Goal: Task Accomplishment & Management: Complete application form

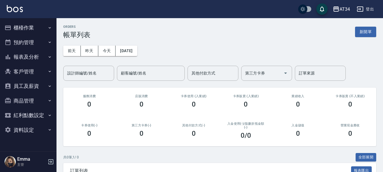
click at [125, 106] on div "0" at bounding box center [141, 104] width 39 height 8
click at [23, 30] on button "櫃檯作業" at bounding box center [28, 27] width 52 height 15
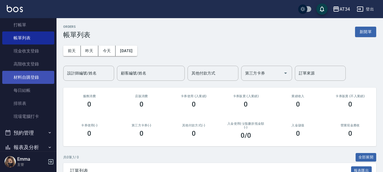
scroll to position [57, 0]
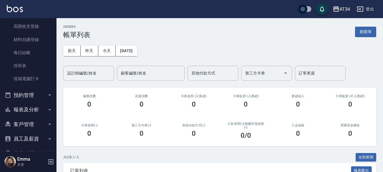
click at [27, 98] on button "預約管理" at bounding box center [28, 95] width 52 height 15
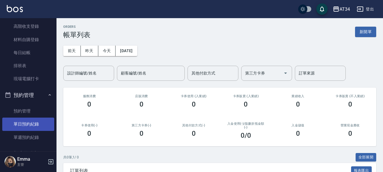
click at [25, 123] on link "單日預約紀錄" at bounding box center [28, 123] width 52 height 13
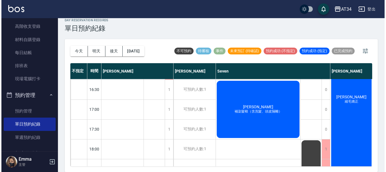
scroll to position [245, 0]
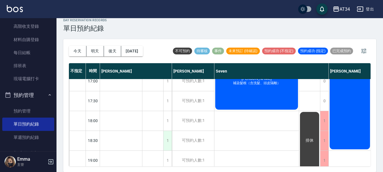
click at [170, 144] on div "1" at bounding box center [167, 140] width 8 height 19
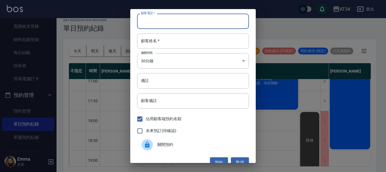
click at [171, 21] on input "顧客電話   *" at bounding box center [193, 21] width 112 height 15
type input "T"
type input "0937987485"
click at [166, 39] on input "顧客姓名   *" at bounding box center [193, 40] width 112 height 15
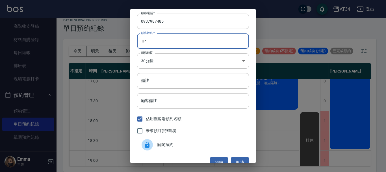
type input "T"
type input "陳"
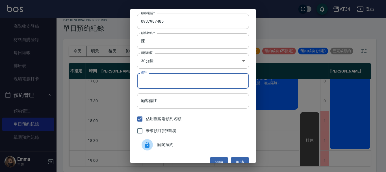
click at [178, 82] on input "備註" at bounding box center [193, 80] width 112 height 15
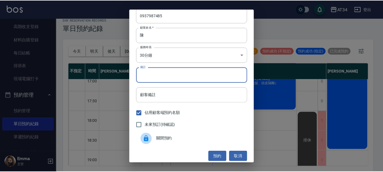
scroll to position [9, 0]
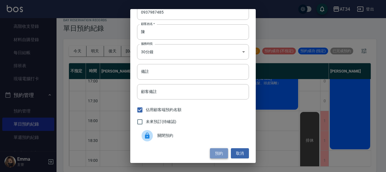
click at [214, 154] on button "預約" at bounding box center [219, 153] width 18 height 10
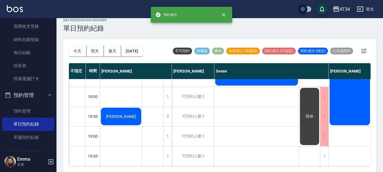
scroll to position [274, 0]
click at [167, 90] on div "1" at bounding box center [167, 96] width 8 height 19
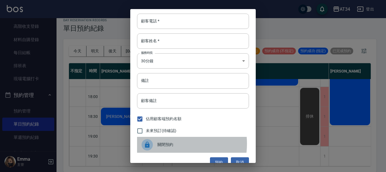
click at [169, 143] on span "關閉預約" at bounding box center [200, 144] width 87 height 6
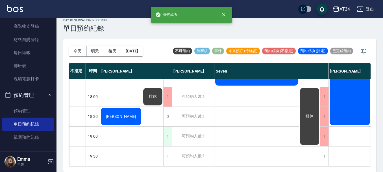
click at [167, 136] on div "1" at bounding box center [167, 135] width 8 height 19
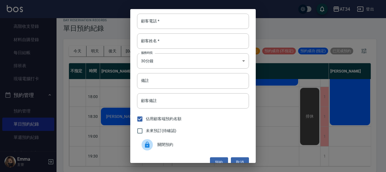
click at [178, 145] on span "關閉預約" at bounding box center [200, 144] width 87 height 6
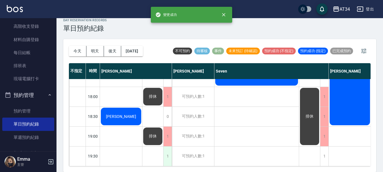
click at [164, 153] on div "1" at bounding box center [167, 155] width 8 height 19
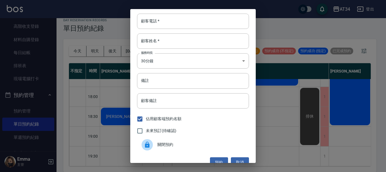
click at [160, 144] on span "關閉預約" at bounding box center [200, 144] width 87 height 6
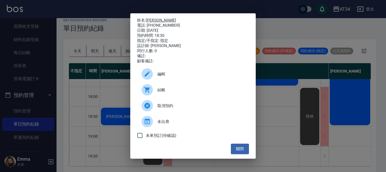
click at [155, 19] on link "陳蓓琪" at bounding box center [161, 20] width 30 height 5
click at [23, 41] on div "姓名: 陳蓓琪 電話: 0937987485 日期: 2025/08/25 預約時間: 18:30 指定/不指定: 指定 設計師: Gina 同行人數: 0 …" at bounding box center [193, 86] width 386 height 172
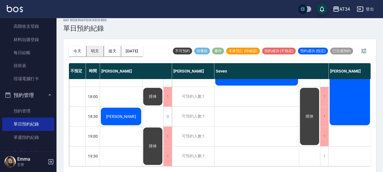
click at [96, 50] on button "明天" at bounding box center [95, 51] width 18 height 10
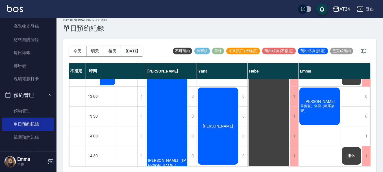
scroll to position [85, 287]
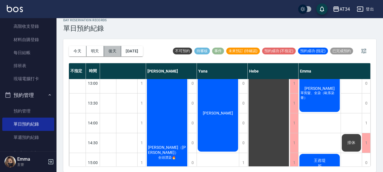
click at [109, 50] on button "後天" at bounding box center [113, 51] width 18 height 10
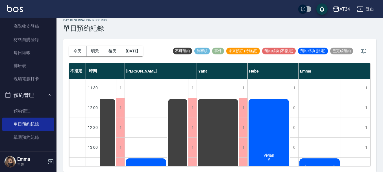
scroll to position [0, 309]
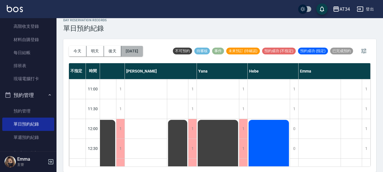
click at [122, 53] on button "2025/08/27" at bounding box center [131, 51] width 21 height 10
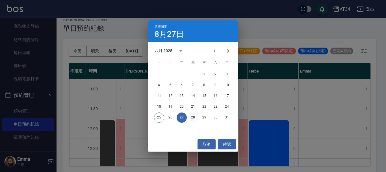
click at [194, 116] on button "28" at bounding box center [193, 117] width 10 height 10
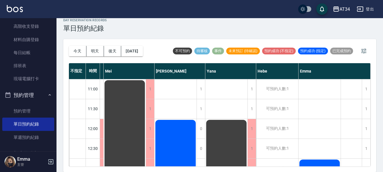
scroll to position [113, 266]
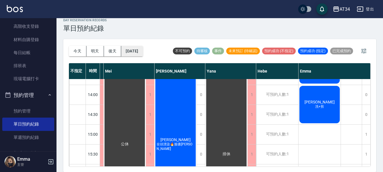
click at [136, 48] on button "2025/08/28" at bounding box center [131, 51] width 21 height 10
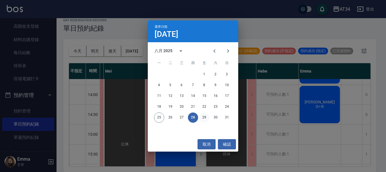
click at [205, 118] on button "29" at bounding box center [204, 117] width 10 height 10
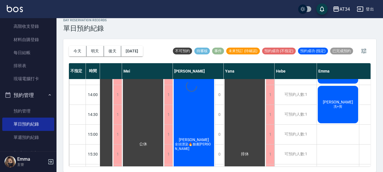
scroll to position [113, 245]
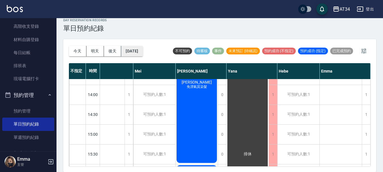
click at [143, 47] on button "2025/08/29" at bounding box center [131, 51] width 21 height 10
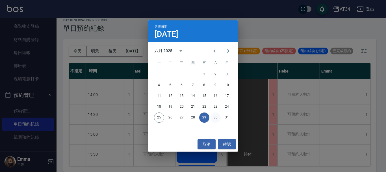
click at [216, 117] on button "30" at bounding box center [216, 117] width 10 height 10
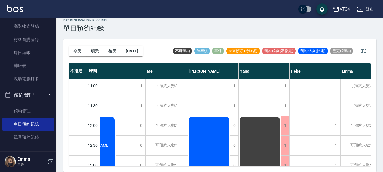
scroll to position [0, 315]
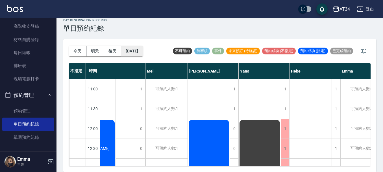
click at [131, 52] on button "2025/08/30" at bounding box center [131, 51] width 21 height 10
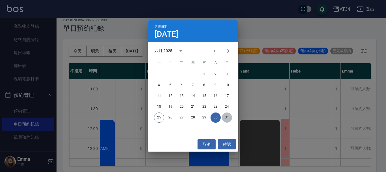
click at [225, 116] on button "31" at bounding box center [227, 117] width 10 height 10
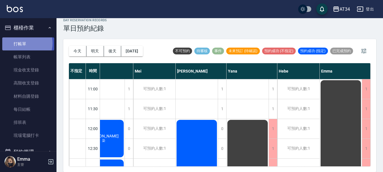
click at [24, 43] on link "打帳單" at bounding box center [28, 43] width 52 height 13
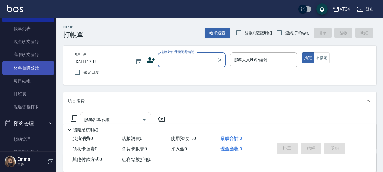
scroll to position [57, 0]
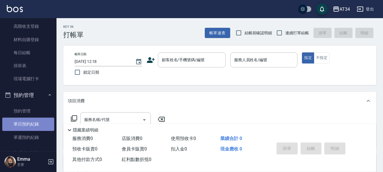
click at [33, 125] on link "單日預約紀錄" at bounding box center [28, 123] width 52 height 13
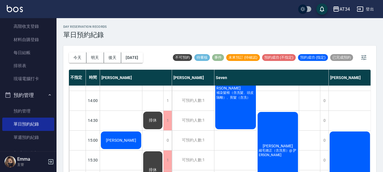
scroll to position [113, 0]
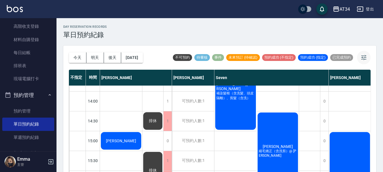
click at [363, 58] on icon "button" at bounding box center [364, 57] width 7 height 7
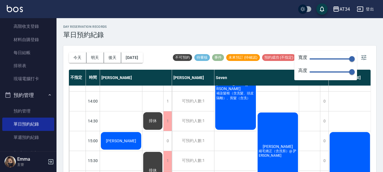
type input "72"
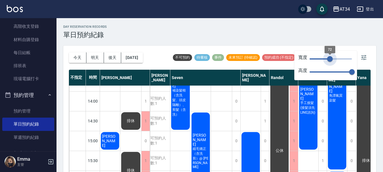
click at [330, 58] on span at bounding box center [320, 58] width 20 height 1
click at [363, 57] on icon "button" at bounding box center [363, 57] width 5 height 5
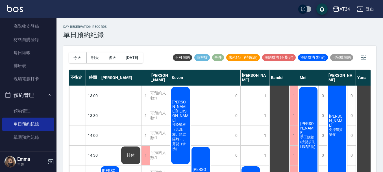
scroll to position [76, 0]
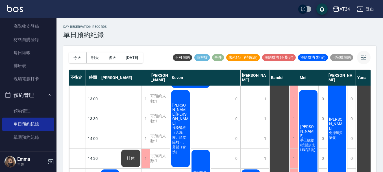
click at [361, 60] on icon "button" at bounding box center [364, 57] width 7 height 7
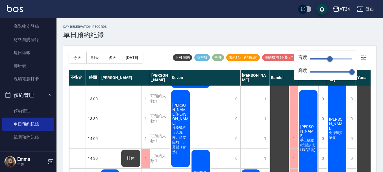
click at [317, 38] on div "day Reservation records 單日預約紀錄" at bounding box center [219, 32] width 313 height 14
click at [94, 59] on button "明天" at bounding box center [95, 57] width 18 height 10
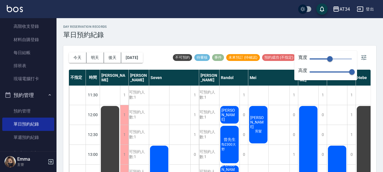
scroll to position [19, 0]
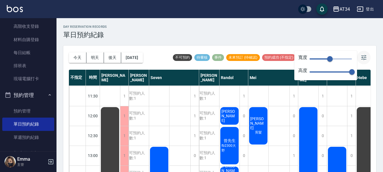
click at [362, 57] on icon "button" at bounding box center [364, 57] width 7 height 7
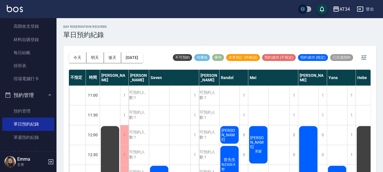
scroll to position [0, 0]
click at [366, 58] on icon "button" at bounding box center [364, 57] width 7 height 7
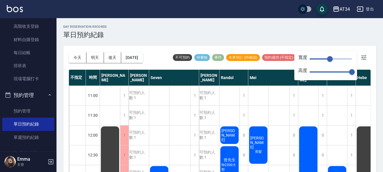
type input "49"
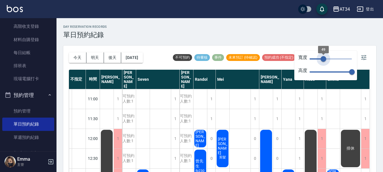
click at [324, 58] on span "49" at bounding box center [331, 59] width 42 height 8
click at [363, 59] on icon "button" at bounding box center [364, 57] width 7 height 7
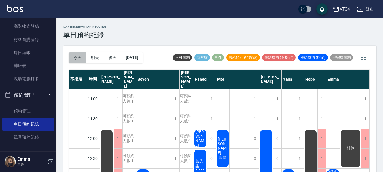
click at [78, 59] on button "今天" at bounding box center [78, 57] width 18 height 10
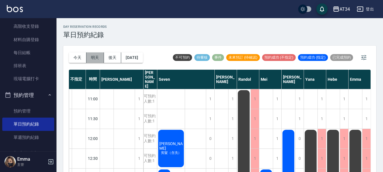
click at [96, 62] on button "明天" at bounding box center [95, 57] width 18 height 10
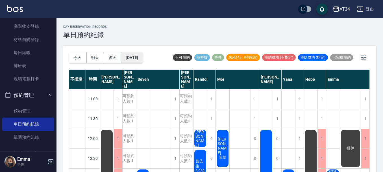
click at [130, 58] on button "2025/08/26" at bounding box center [131, 57] width 21 height 10
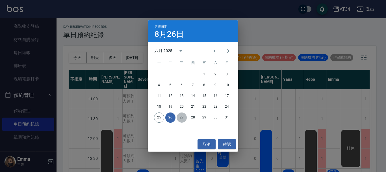
click at [182, 118] on button "27" at bounding box center [182, 117] width 10 height 10
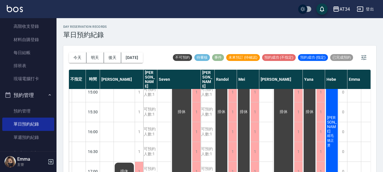
scroll to position [170, 0]
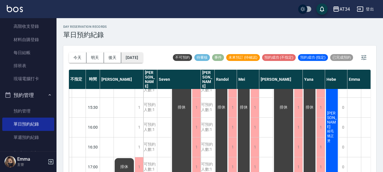
click at [127, 59] on button "2025/08/27" at bounding box center [131, 57] width 21 height 10
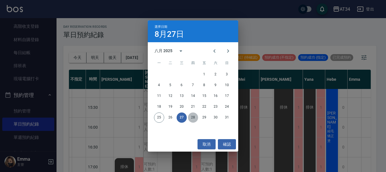
click at [193, 118] on button "28" at bounding box center [193, 117] width 10 height 10
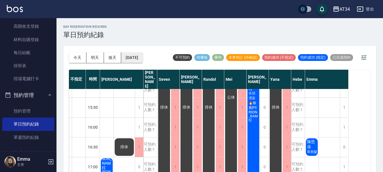
click at [134, 57] on button "2025/08/28" at bounding box center [131, 57] width 21 height 10
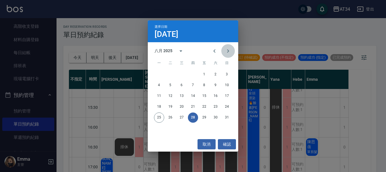
click at [228, 51] on icon "Next month" at bounding box center [228, 50] width 2 height 3
click at [217, 85] on button "13" at bounding box center [216, 85] width 10 height 10
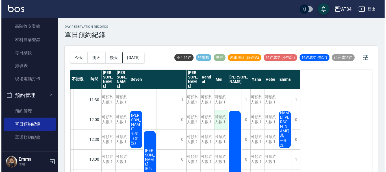
scroll to position [28, 0]
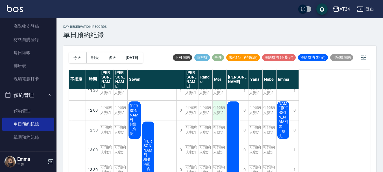
click at [220, 109] on div "可預約人數:1" at bounding box center [220, 109] width 14 height 19
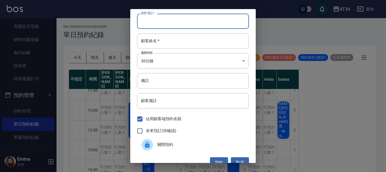
click at [170, 23] on input "顧客電話   *" at bounding box center [193, 21] width 112 height 15
type input "0976232331"
click at [172, 38] on input "顧客姓名   *" at bounding box center [193, 40] width 112 height 15
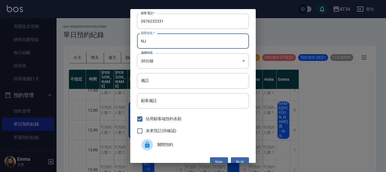
type input "N"
click at [156, 41] on input "顧客姓名   *" at bounding box center [193, 40] width 112 height 15
type input "N"
type input "蘇R"
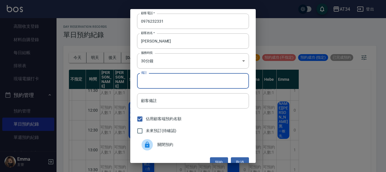
click at [147, 80] on input "備註" at bounding box center [193, 80] width 112 height 15
type input "P"
click at [142, 129] on input "未來預訂(待確認)" at bounding box center [140, 131] width 12 height 12
checkbox input "true"
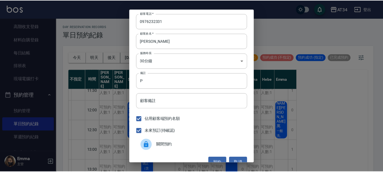
scroll to position [9, 0]
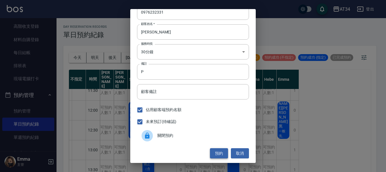
click at [213, 154] on button "預約" at bounding box center [219, 153] width 18 height 10
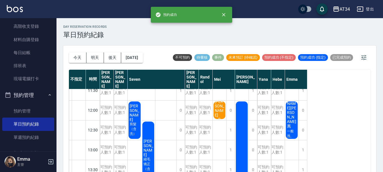
click at [141, 107] on span "[PERSON_NAME]" at bounding box center [135, 112] width 12 height 18
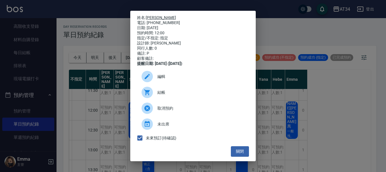
click at [153, 16] on link "[PERSON_NAME]" at bounding box center [161, 17] width 30 height 5
click at [246, 153] on div "姓名: 蘇世昕 電話: 0976232331 日期: 2025/09/13 預約時間: 12:00 指定/不指定: 指定 設計師: Mei 同行人數: 0 備…" at bounding box center [192, 86] width 125 height 150
click at [242, 152] on button "關閉" at bounding box center [240, 151] width 18 height 10
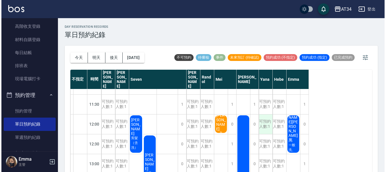
scroll to position [0, 0]
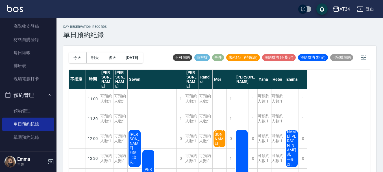
click at [141, 132] on span "[PERSON_NAME]" at bounding box center [135, 141] width 12 height 18
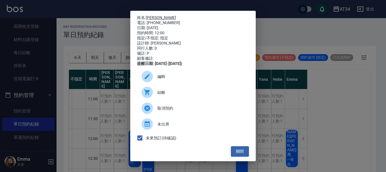
click at [156, 16] on link "[PERSON_NAME]" at bounding box center [161, 17] width 30 height 5
click at [235, 154] on button "關閉" at bounding box center [240, 151] width 18 height 10
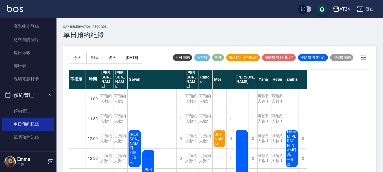
click at [141, 133] on span "[PERSON_NAME]" at bounding box center [135, 141] width 12 height 18
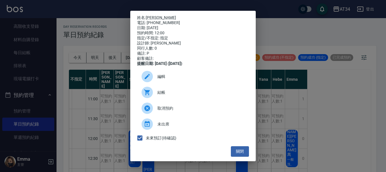
click at [173, 78] on span "編輯" at bounding box center [200, 76] width 87 height 6
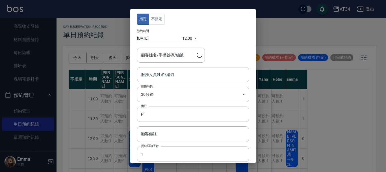
type input "Mei-07"
type input "蘇世昕/0976232331/0976232331"
click at [173, 78] on input "Mei-07" at bounding box center [189, 75] width 98 height 10
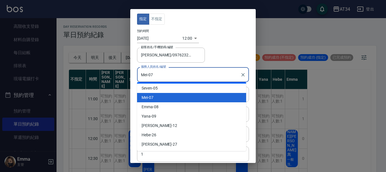
scroll to position [29, 0]
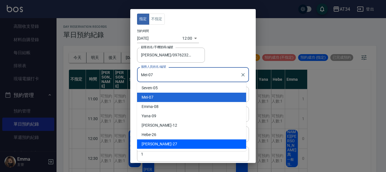
click at [156, 144] on div "annie -27" at bounding box center [191, 143] width 109 height 9
type input "annie-27"
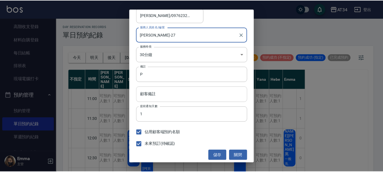
scroll to position [42, 0]
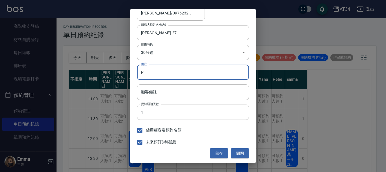
click at [140, 71] on input "P" at bounding box center [193, 71] width 112 height 15
click at [172, 73] on input "SC可能P" at bounding box center [193, 71] width 112 height 15
type input "SC可能P"
click at [216, 153] on button "儲存" at bounding box center [219, 153] width 18 height 10
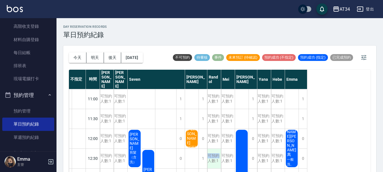
click at [208, 155] on div "可預約人數:1" at bounding box center [214, 157] width 14 height 19
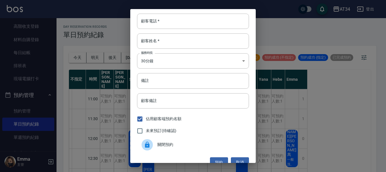
click at [268, 135] on div "顧客電話   * 顧客電話   * 顧客姓名   * 顧客姓名   * 服務時長 30分鐘 1 服務時長 備註 備註 顧客備註 顧客備註 佔用顧客端預約名額 …" at bounding box center [193, 86] width 386 height 172
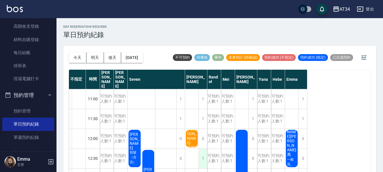
click at [201, 155] on div "1" at bounding box center [203, 157] width 8 height 19
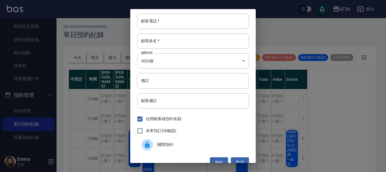
click at [267, 147] on div "顧客電話   * 顧客電話   * 顧客姓名   * 顧客姓名   * 服務時長 30分鐘 1 服務時長 備註 備註 顧客備註 顧客備註 佔用顧客端預約名額 …" at bounding box center [193, 86] width 386 height 172
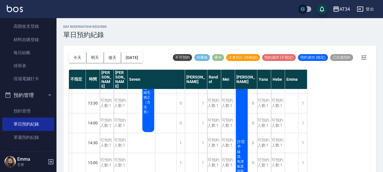
scroll to position [85, 0]
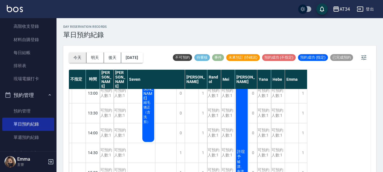
click at [78, 57] on button "今天" at bounding box center [78, 57] width 18 height 10
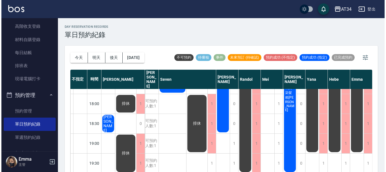
scroll to position [274, 0]
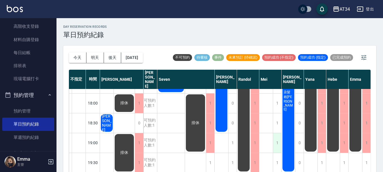
click at [278, 138] on div "1" at bounding box center [277, 142] width 8 height 19
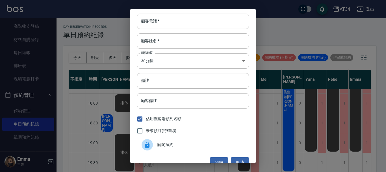
click at [167, 23] on input "顧客電話   *" at bounding box center [193, 21] width 112 height 15
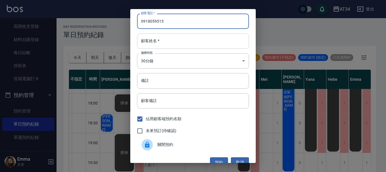
type input "0918059515"
click at [172, 40] on input "顧客姓名   *" at bounding box center [193, 40] width 112 height 15
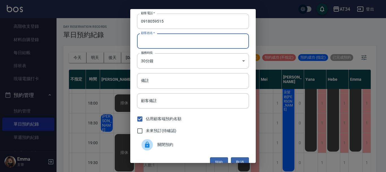
type input "X"
type input "賴S"
click at [153, 80] on input "備註" at bounding box center [193, 80] width 112 height 15
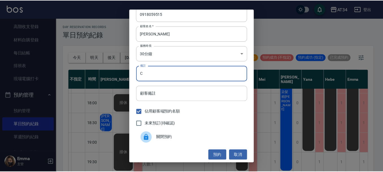
scroll to position [9, 0]
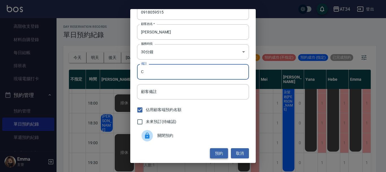
type input "C"
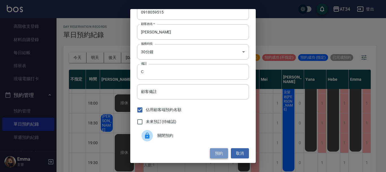
click at [214, 151] on button "預約" at bounding box center [219, 153] width 18 height 10
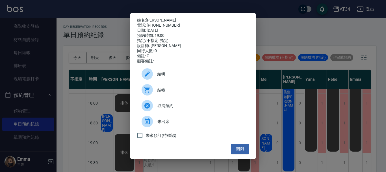
click at [166, 138] on span "未來預訂(待確認)" at bounding box center [161, 135] width 31 height 6
click at [146, 139] on input "未來預訂(待確認)" at bounding box center [140, 135] width 12 height 12
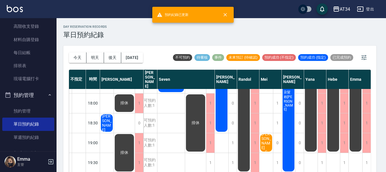
checkbox input "true"
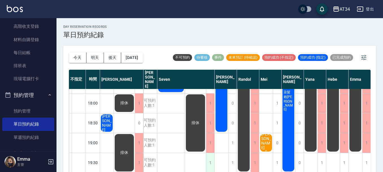
click at [209, 157] on div "1" at bounding box center [210, 162] width 8 height 19
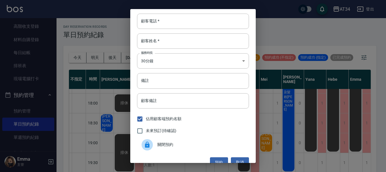
click at [160, 144] on span "關閉預約" at bounding box center [200, 144] width 87 height 6
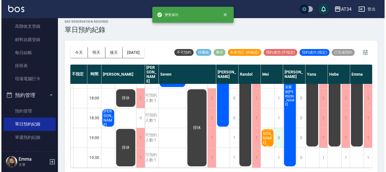
scroll to position [6, 0]
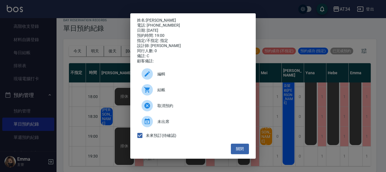
click at [158, 75] on span "編輯" at bounding box center [200, 74] width 87 height 6
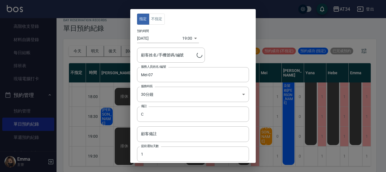
type input "賴星妤/0918059515/0918059515"
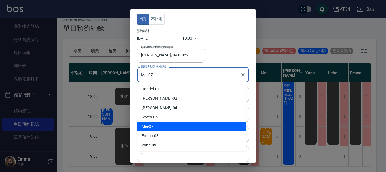
click at [158, 74] on input "Mei-07" at bounding box center [189, 75] width 98 height 10
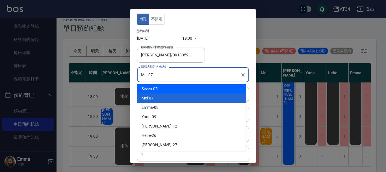
scroll to position [29, 0]
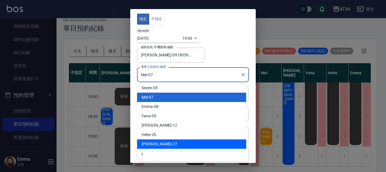
click at [154, 144] on div "annie -27" at bounding box center [191, 143] width 109 height 9
type input "annie-27"
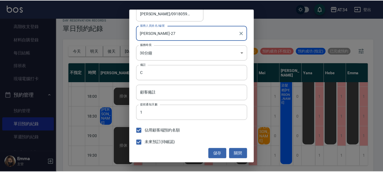
scroll to position [42, 0]
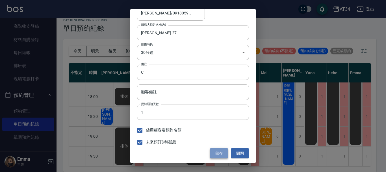
click at [215, 150] on button "儲存" at bounding box center [219, 153] width 18 height 10
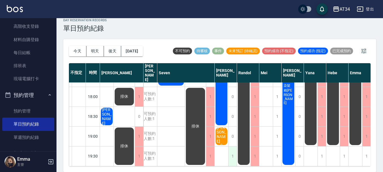
click at [231, 151] on div "1" at bounding box center [232, 155] width 8 height 19
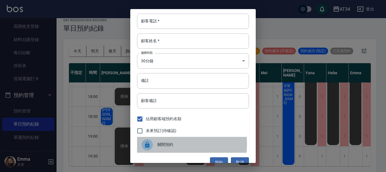
click at [155, 144] on div at bounding box center [150, 144] width 16 height 11
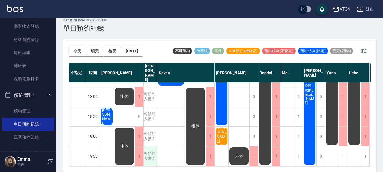
click at [156, 158] on div "可預約人數:1" at bounding box center [151, 155] width 14 height 19
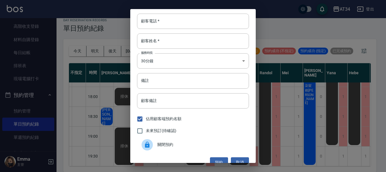
click at [292, 146] on div "顧客電話   * 顧客電話   * 顧客姓名   * 顧客姓名   * 服務時長 30分鐘 1 服務時長 備註 備註 顧客備註 顧客備註 佔用顧客端預約名額 …" at bounding box center [193, 86] width 386 height 172
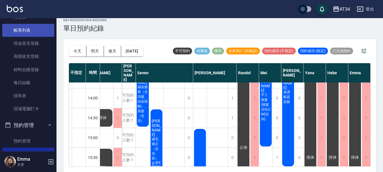
scroll to position [0, 0]
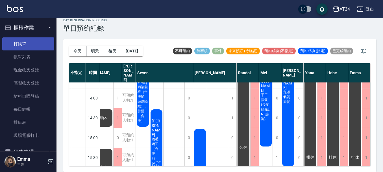
click at [27, 41] on link "打帳單" at bounding box center [28, 43] width 52 height 13
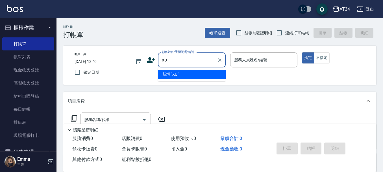
type input "X"
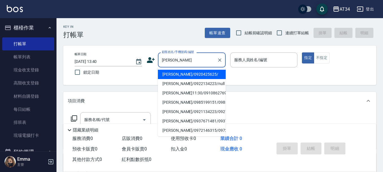
click at [190, 92] on li "劉怡秀11:30/0910862769/null" at bounding box center [192, 92] width 68 height 9
type input "劉怡秀11:30/0910862769/null"
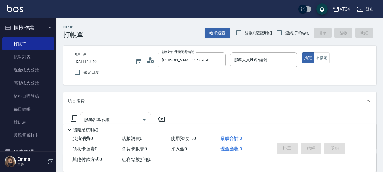
click at [150, 62] on icon at bounding box center [148, 61] width 3 height 3
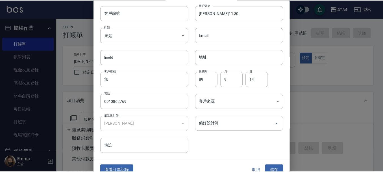
scroll to position [24, 0]
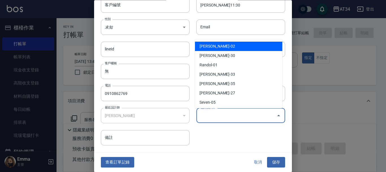
click at [217, 112] on div "偏好設計師 偏好設計師" at bounding box center [240, 115] width 89 height 15
type input "Wendy"
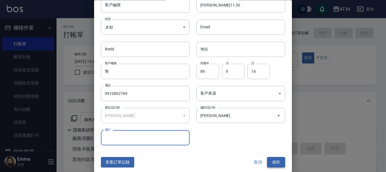
click at [268, 163] on button "儲存" at bounding box center [276, 162] width 18 height 10
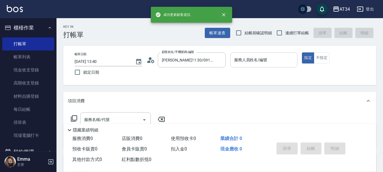
click at [248, 62] on input "服務人員姓名/編號" at bounding box center [264, 60] width 62 height 10
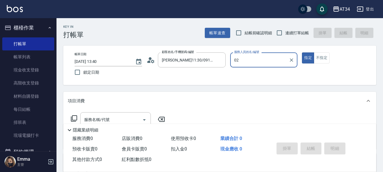
type input "Wendy-02"
type button "true"
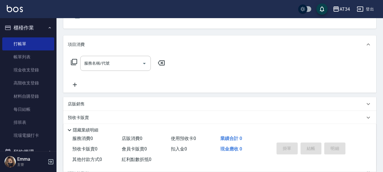
scroll to position [57, 0]
click at [126, 67] on input "服務名稱/代號" at bounding box center [111, 63] width 57 height 10
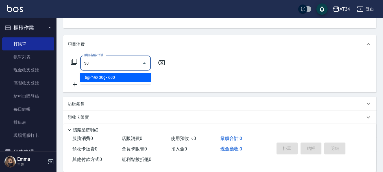
type input "301"
type input "150"
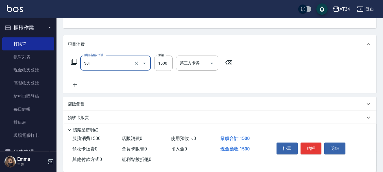
type input "燙髮(301)"
type input "2"
type input "0"
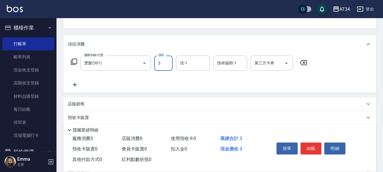
type input "30"
type input "301"
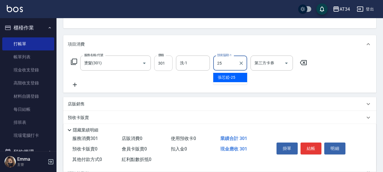
type input "25"
click at [165, 64] on input "301" at bounding box center [163, 62] width 18 height 15
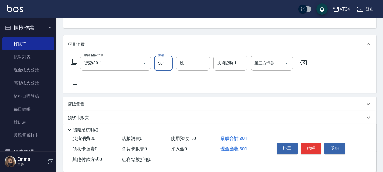
type input "0"
type input "25"
type input "20"
type input "252"
type input "250"
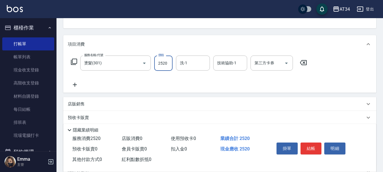
type input "2520"
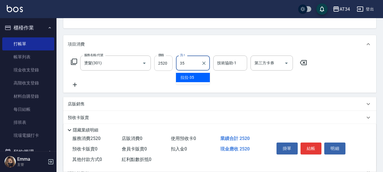
type input "拉拉-35"
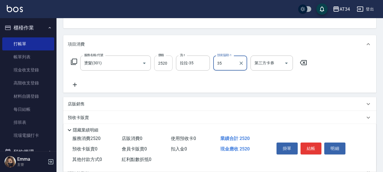
type input "拉拉-35"
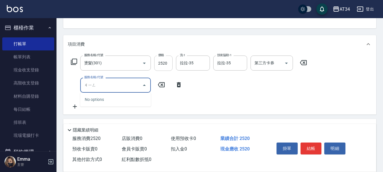
type input "京"
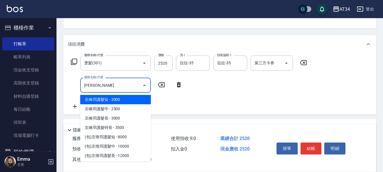
scroll to position [85, 0]
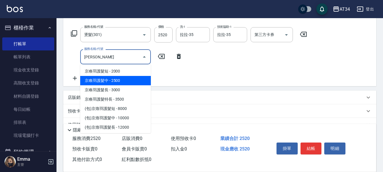
click at [129, 77] on span "京喚羽護髮中 - 2500" at bounding box center [115, 80] width 71 height 9
type input "500"
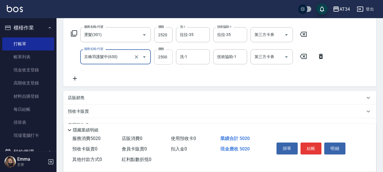
type input "京喚羽護髮中(630)"
click at [170, 57] on input "2500" at bounding box center [163, 56] width 18 height 15
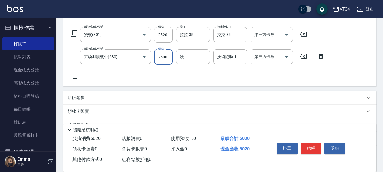
type input "250"
type input "270"
type input "520"
type input "2700"
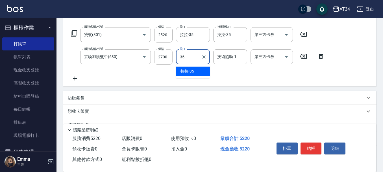
type input "拉拉-35"
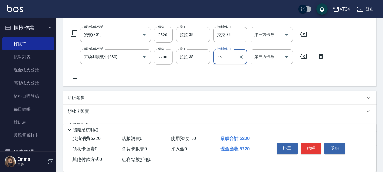
type input "拉拉-35"
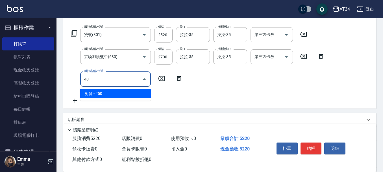
type input "401"
type input "540"
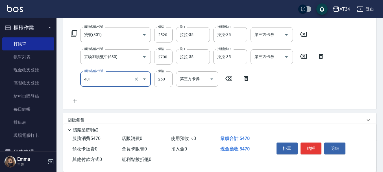
type input "剪髮(401)"
type input "3"
type input "520"
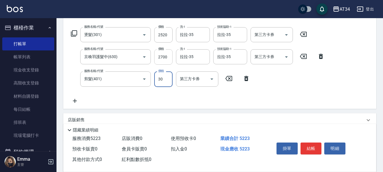
type input "300"
type input "550"
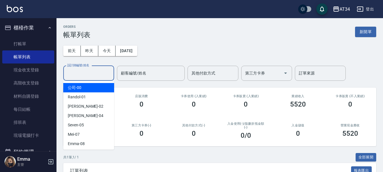
click at [109, 77] on input "設計師編號/姓名" at bounding box center [89, 73] width 46 height 10
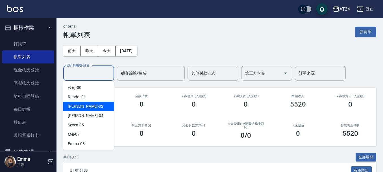
click at [106, 103] on div "Wendy -02" at bounding box center [88, 105] width 51 height 9
type input "Wendy-02"
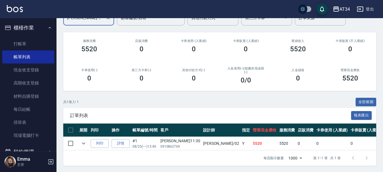
scroll to position [60, 0]
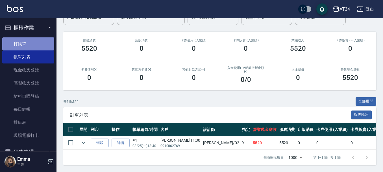
click at [33, 45] on link "打帳單" at bounding box center [28, 43] width 52 height 13
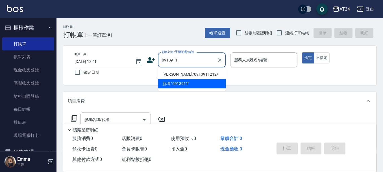
click at [185, 73] on li "謝佩蓉/0913911212/" at bounding box center [192, 74] width 68 height 9
type input "謝佩蓉/0913911212/"
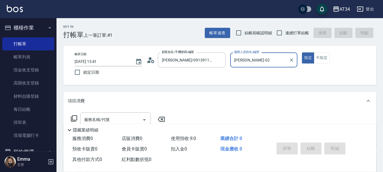
type input "Wendy-02"
click at [152, 59] on icon at bounding box center [151, 60] width 8 height 8
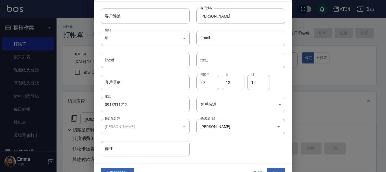
scroll to position [24, 0]
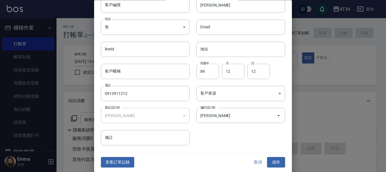
click at [124, 156] on div "查看訂單記錄 取消 儲存" at bounding box center [193, 161] width 198 height 19
click at [122, 160] on button "查看訂單記錄" at bounding box center [117, 162] width 33 height 10
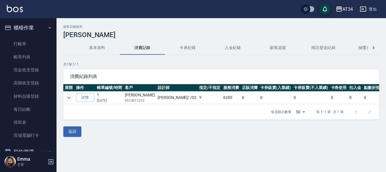
click at [67, 95] on icon "expand row" at bounding box center [69, 97] width 7 height 7
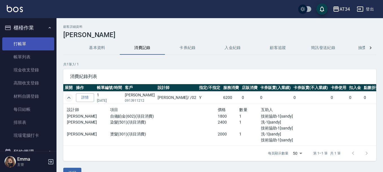
click at [15, 47] on link "打帳單" at bounding box center [28, 43] width 52 height 13
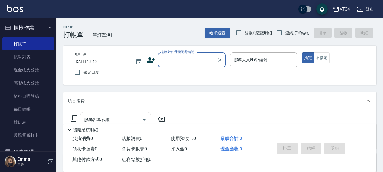
click at [0, 78] on nav "櫃檯作業 打帳單 帳單列表 現金收支登錄 高階收支登錄 材料自購登錄 每日結帳 排班表 現場電腦打卡 預約管理 預約管理 單日預約紀錄 單週預約紀錄 報表及分…" at bounding box center [28, 84] width 57 height 133
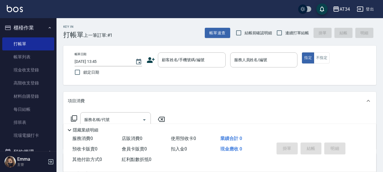
click at [0, 78] on nav "櫃檯作業 打帳單 帳單列表 現金收支登錄 高階收支登錄 材料自購登錄 每日結帳 排班表 現場電腦打卡 預約管理 預約管理 單日預約紀錄 單週預約紀錄 報表及分…" at bounding box center [28, 84] width 57 height 133
click at [188, 68] on div "帳單日期 2025/08/25 13:45 鎖定日期 顧客姓名/手機號碼/編號 顧客姓名/手機號碼/編號 服務人員姓名/編號 服務人員姓名/編號 指定 不指定" at bounding box center [220, 65] width 300 height 26
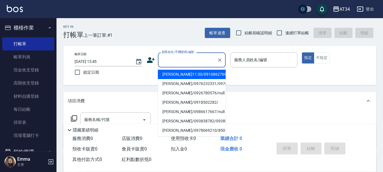
click at [193, 63] on input "顧客姓名/手機號碼/編號" at bounding box center [187, 60] width 54 height 10
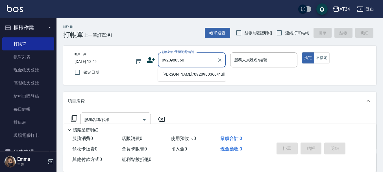
click at [191, 73] on li "陳雅雯/0920980360/null" at bounding box center [192, 74] width 68 height 9
type input "陳雅雯/0920980360/null"
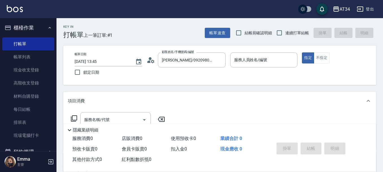
click at [151, 60] on circle at bounding box center [150, 58] width 3 height 3
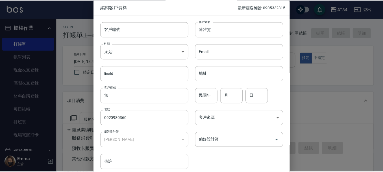
scroll to position [24, 0]
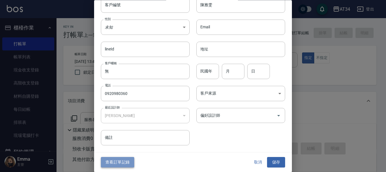
click at [109, 165] on button "查看訂單記錄" at bounding box center [117, 162] width 33 height 10
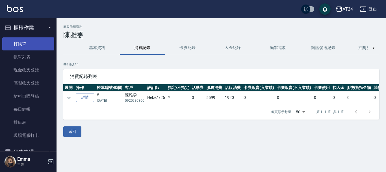
click at [35, 45] on link "打帳單" at bounding box center [28, 43] width 52 height 13
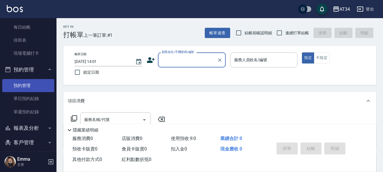
scroll to position [85, 0]
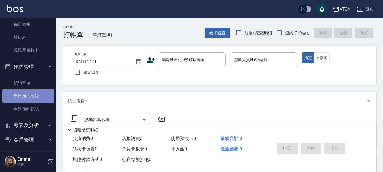
click at [34, 96] on link "單日預約紀錄" at bounding box center [28, 95] width 52 height 13
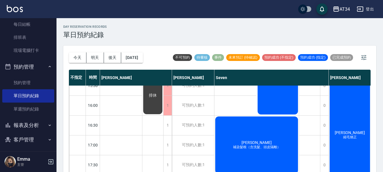
scroll to position [198, 0]
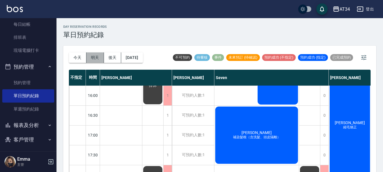
click at [89, 59] on button "明天" at bounding box center [95, 57] width 18 height 10
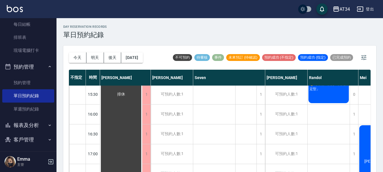
scroll to position [170, 0]
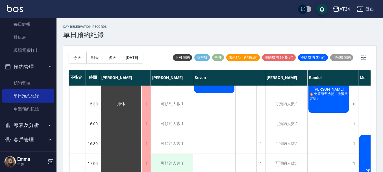
click at [155, 168] on div "可預約人數:1" at bounding box center [172, 162] width 42 height 19
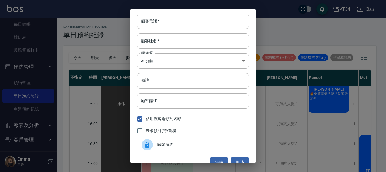
click at [155, 168] on div "顧客電話   * 顧客電話   * 顧客姓名   * 顧客姓名   * 服務時長 30分鐘 1 服務時長 備註 備註 顧客備註 顧客備註 佔用顧客端預約名額 …" at bounding box center [193, 86] width 386 height 172
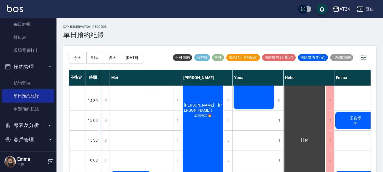
scroll to position [141, 249]
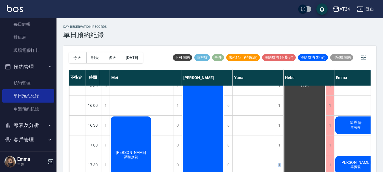
drag, startPoint x: 262, startPoint y: 168, endPoint x: 251, endPoint y: 169, distance: 11.6
click at [251, 169] on div "不指定 時間 Gina Wendy Seven annie Randol Mei Emily Yana Hebe Emma 11:00 11:30 12:00…" at bounding box center [220, 121] width 302 height 103
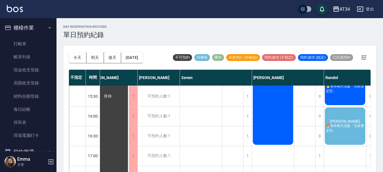
scroll to position [187, 13]
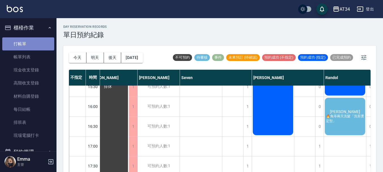
click at [32, 43] on link "打帳單" at bounding box center [28, 43] width 52 height 13
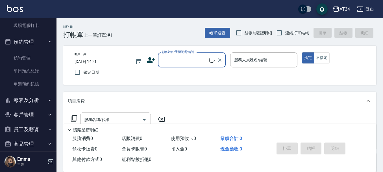
scroll to position [113, 0]
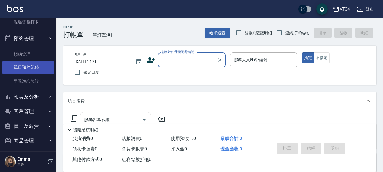
click at [22, 67] on link "單日預約紀錄" at bounding box center [28, 67] width 52 height 13
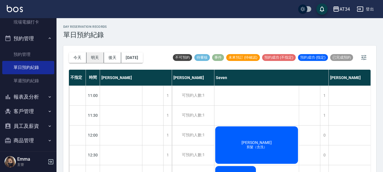
click at [97, 57] on button "明天" at bounding box center [95, 57] width 18 height 10
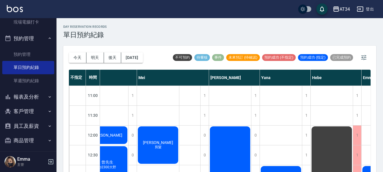
scroll to position [0, 253]
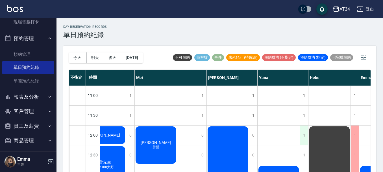
click at [304, 139] on div "1" at bounding box center [304, 134] width 8 height 19
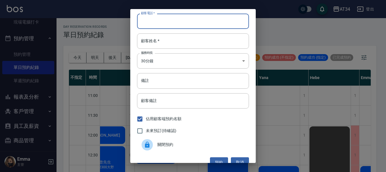
click at [182, 21] on input "顧客電話   *" at bounding box center [193, 21] width 112 height 15
click at [158, 21] on input "0911260177" at bounding box center [193, 21] width 112 height 15
type input "0911260777"
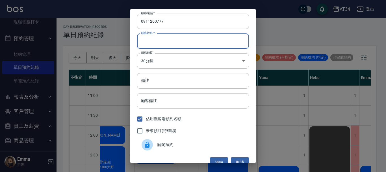
click at [160, 38] on input "顧客姓名   *" at bounding box center [193, 40] width 112 height 15
type input "V"
type input "許小姐"
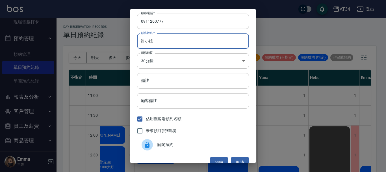
click at [158, 78] on input "備註" at bounding box center [193, 80] width 112 height 15
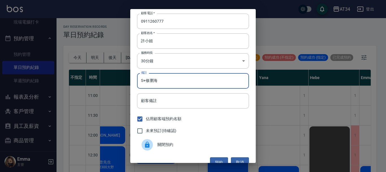
type input "S+修瀏海"
click at [163, 129] on span "未來預訂(待確認)" at bounding box center [161, 130] width 31 height 6
click at [146, 129] on input "未來預訂(待確認)" at bounding box center [140, 131] width 12 height 12
checkbox input "true"
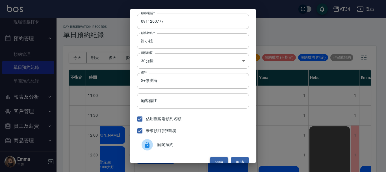
click at [213, 159] on button "預約" at bounding box center [219, 162] width 18 height 10
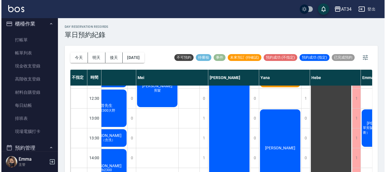
scroll to position [0, 0]
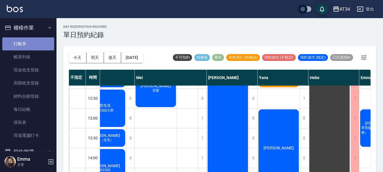
click at [39, 45] on link "打帳單" at bounding box center [28, 43] width 52 height 13
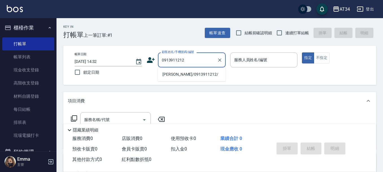
click at [196, 75] on li "謝佩蓉/0913911212/" at bounding box center [192, 74] width 68 height 9
type input "謝佩蓉/0913911212/"
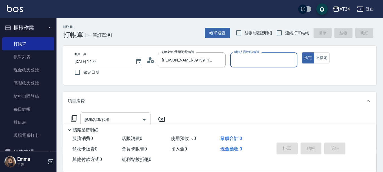
type input "Wendy-02"
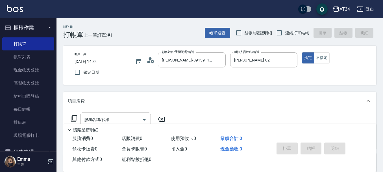
click at [154, 60] on icon at bounding box center [151, 60] width 8 height 8
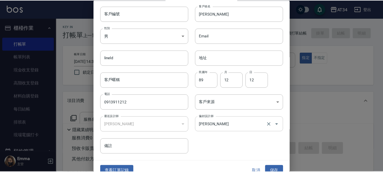
scroll to position [24, 0]
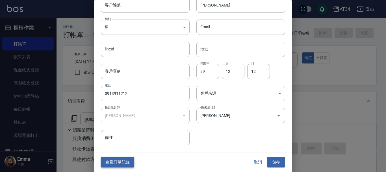
click at [121, 160] on button "查看訂單記錄" at bounding box center [117, 162] width 33 height 10
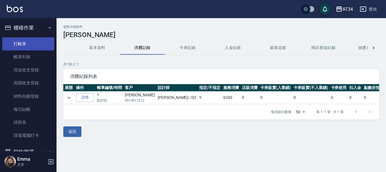
click at [31, 46] on link "打帳單" at bounding box center [28, 43] width 52 height 13
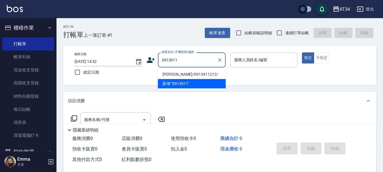
type input "0913911"
click at [183, 76] on li "劉怡秀11:30/0910862769/" at bounding box center [192, 74] width 68 height 9
type input "劉怡秀11:30/0910862769/"
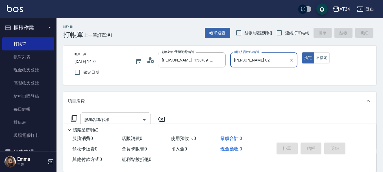
type input "Wendy-02"
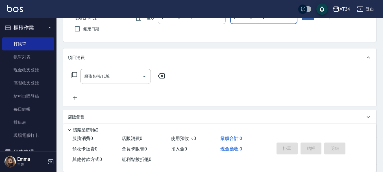
scroll to position [85, 0]
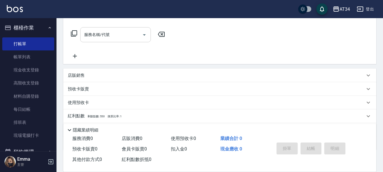
click at [119, 35] on input "服務名稱/代號" at bounding box center [111, 35] width 57 height 10
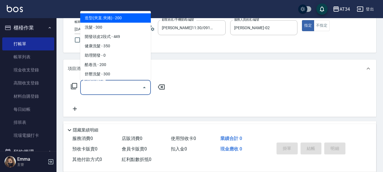
scroll to position [0, 0]
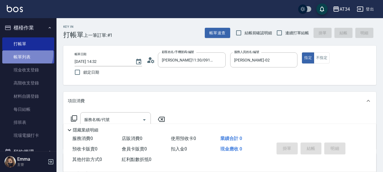
click at [24, 54] on link "帳單列表" at bounding box center [28, 56] width 52 height 13
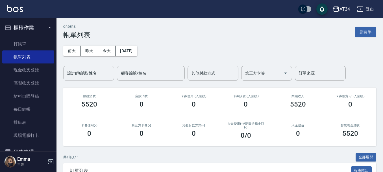
click at [102, 74] on input "設計師編號/姓名" at bounding box center [89, 73] width 46 height 10
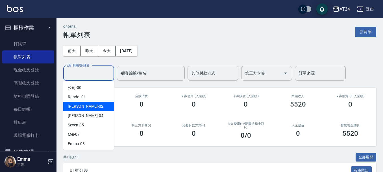
click at [96, 107] on div "Wendy -02" at bounding box center [88, 105] width 51 height 9
type input "Wendy-02"
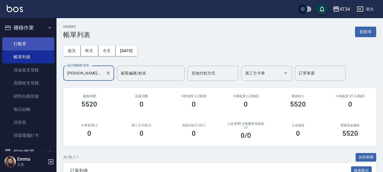
click at [38, 40] on link "打帳單" at bounding box center [28, 43] width 52 height 13
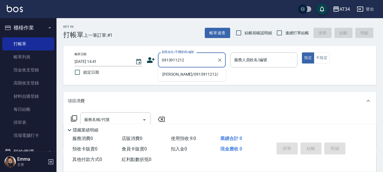
click at [185, 76] on li "謝佩蓉/0913911212/" at bounding box center [192, 74] width 68 height 9
type input "謝佩蓉/0913911212/"
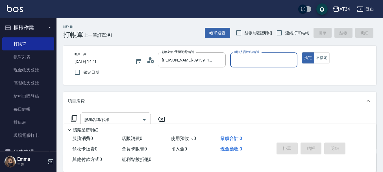
type input "Wendy-02"
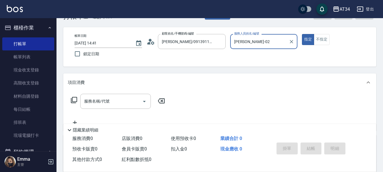
scroll to position [28, 0]
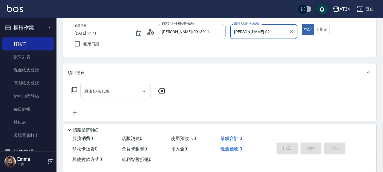
click at [132, 93] on input "服務名稱/代號" at bounding box center [111, 91] width 57 height 10
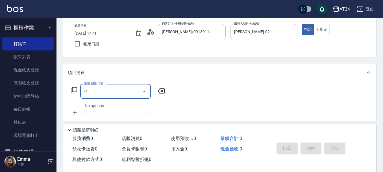
type input "-"
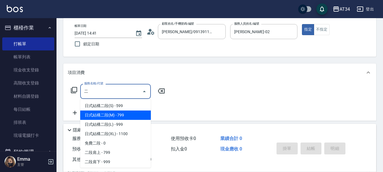
click at [126, 110] on span "日式結構二段(M) - 799" at bounding box center [115, 114] width 71 height 9
type input "日式結構二段(M)(605)"
type input "70"
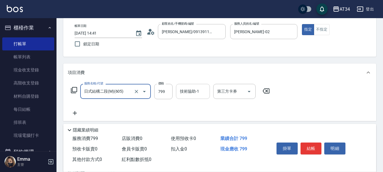
type input "日式結構二段(M)(605)"
click at [188, 91] on div "技術協助-1 技術協助-1" at bounding box center [193, 91] width 34 height 15
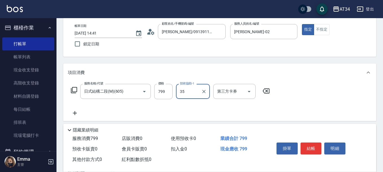
type input "拉拉-35"
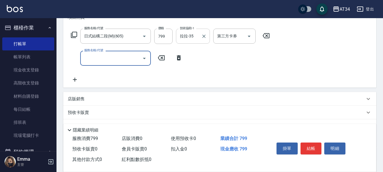
scroll to position [85, 0]
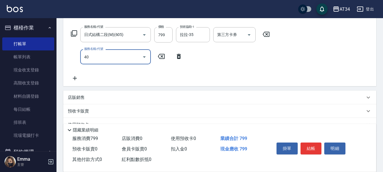
type input "401"
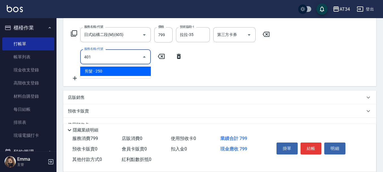
type input "100"
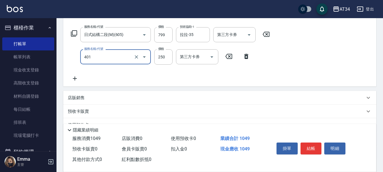
type input "剪髮(401)"
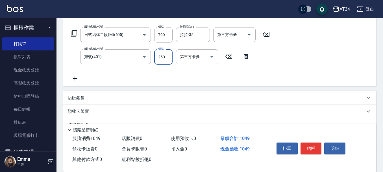
type input "3"
type input "80"
type input "30"
type input "100"
type input "300"
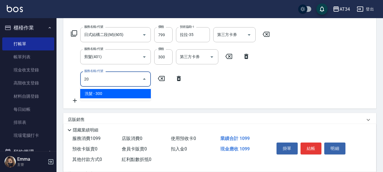
type input "201"
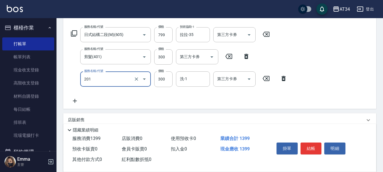
type input "100"
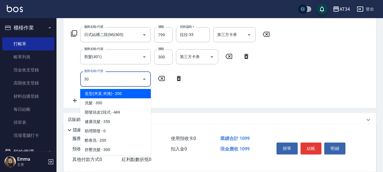
type input "301"
type input "250"
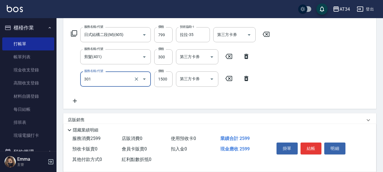
type input "燙髮(301)"
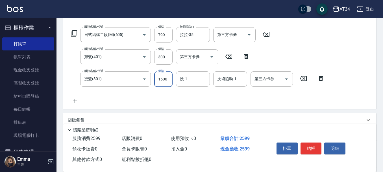
type input "2"
type input "110"
type input "200"
type input "120"
type input "2000"
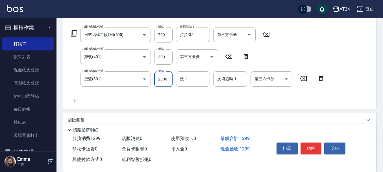
type input "300"
type input "2000"
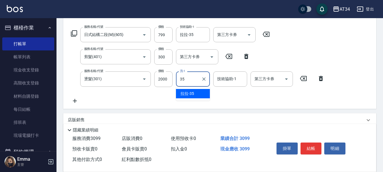
type input "拉拉-35"
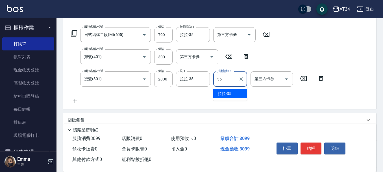
type input "拉拉-35"
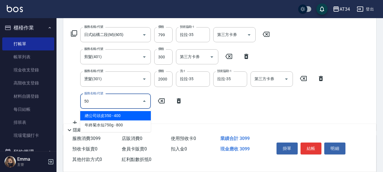
type input "501"
type input "400"
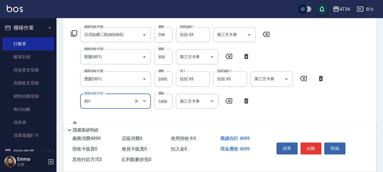
type input "染髮(501)"
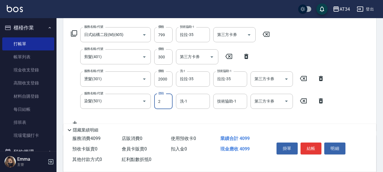
type input "23"
type input "330"
type input "230"
type input "530"
type input "2300"
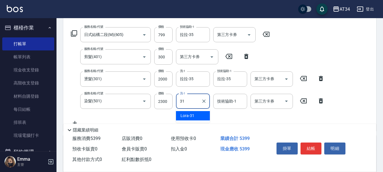
type input "Lora-31"
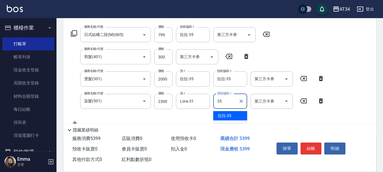
type input "拉拉-35"
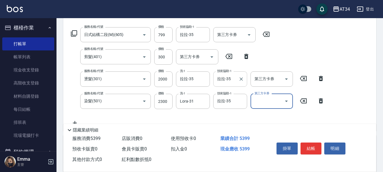
drag, startPoint x: 240, startPoint y: 80, endPoint x: 230, endPoint y: 80, distance: 9.9
click at [240, 80] on icon "Clear" at bounding box center [241, 79] width 6 height 6
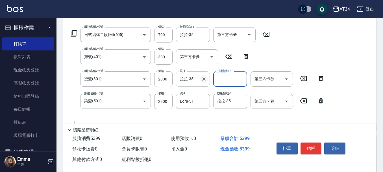
click at [207, 77] on button "Clear" at bounding box center [204, 79] width 8 height 8
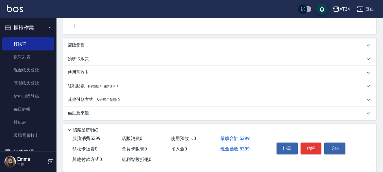
scroll to position [184, 0]
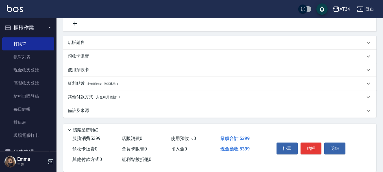
click at [107, 93] on div "其他付款方式 入金可用餘額: 0" at bounding box center [219, 97] width 313 height 14
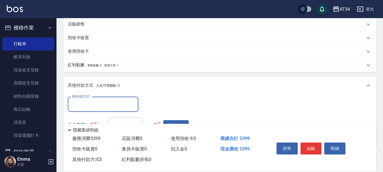
scroll to position [212, 0]
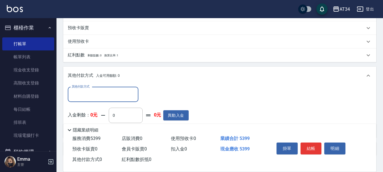
click at [106, 97] on input "其他付款方式" at bounding box center [103, 94] width 66 height 10
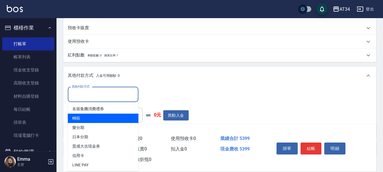
click at [101, 117] on span "轉賬" at bounding box center [103, 117] width 71 height 9
type input "轉賬"
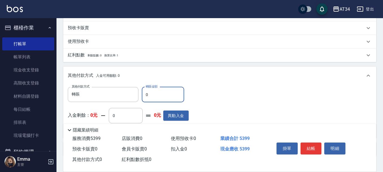
click at [149, 92] on input "0" at bounding box center [163, 94] width 42 height 15
type input "539"
type input "480"
type input "5399"
type input "0"
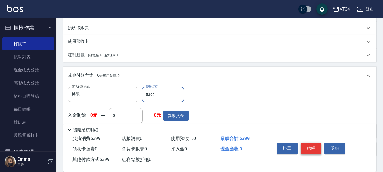
type input "5399"
click at [313, 147] on button "結帳" at bounding box center [311, 148] width 21 height 12
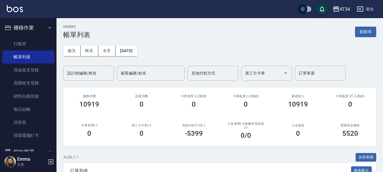
click at [88, 75] on input "設計師編號/姓名" at bounding box center [89, 73] width 46 height 10
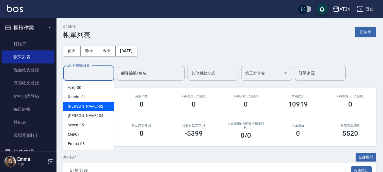
click at [86, 104] on div "Wendy -02" at bounding box center [88, 105] width 51 height 9
type input "Wendy-02"
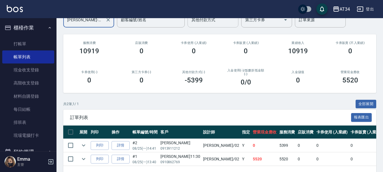
scroll to position [73, 0]
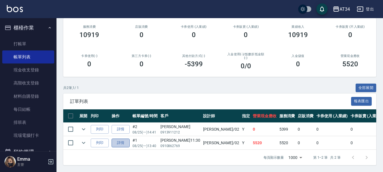
click at [120, 138] on link "詳情" at bounding box center [121, 142] width 18 height 9
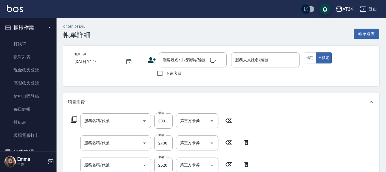
type input "2025/08/25 13:40"
type input "Wendy-02"
type input "550"
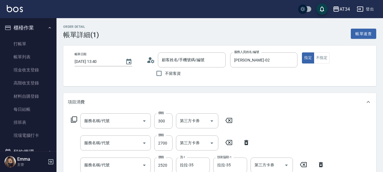
type input "剪髮(401)"
type input "京喚羽護髮中(630)"
type input "燙髮(301)"
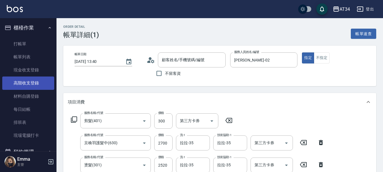
type input "劉怡秀11:30/0910862769/"
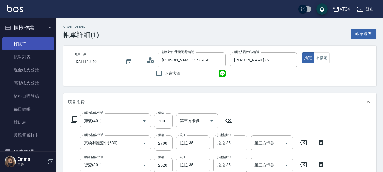
click at [31, 45] on link "打帳單" at bounding box center [28, 43] width 52 height 13
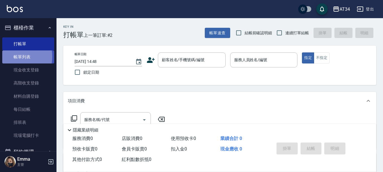
click at [15, 57] on link "帳單列表" at bounding box center [28, 56] width 52 height 13
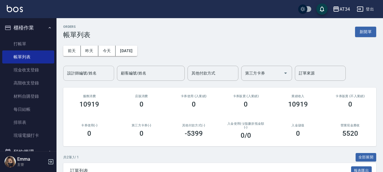
click at [98, 79] on div "設計師編號/姓名" at bounding box center [88, 73] width 51 height 15
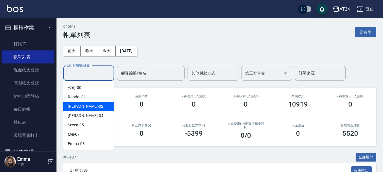
click at [94, 106] on div "Wendy -02" at bounding box center [88, 105] width 51 height 9
type input "Wendy-02"
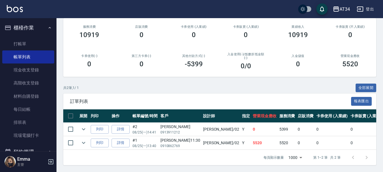
scroll to position [73, 0]
click at [121, 138] on link "詳情" at bounding box center [121, 142] width 18 height 9
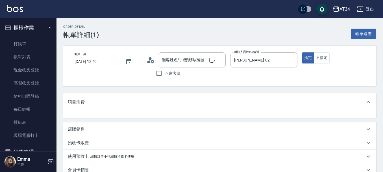
type input "550"
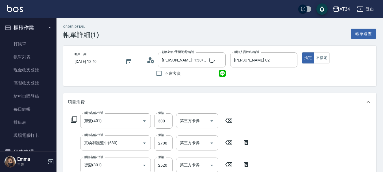
type input "劉怡秀11:30/0910862769/"
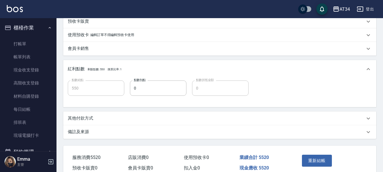
scroll to position [226, 0]
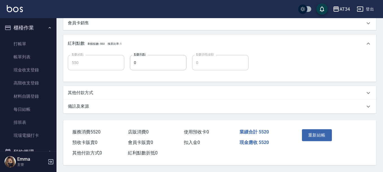
click at [89, 90] on p "其他付款方式" at bounding box center [80, 93] width 25 height 6
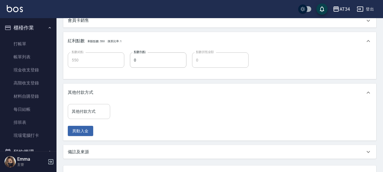
click at [87, 112] on input "其他付款方式" at bounding box center [88, 111] width 37 height 10
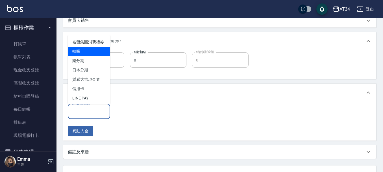
click at [90, 56] on span "轉賬" at bounding box center [89, 51] width 42 height 9
type input "轉賬"
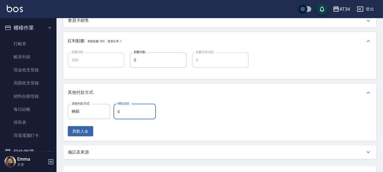
click at [129, 118] on input "0" at bounding box center [135, 111] width 42 height 15
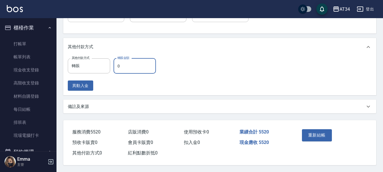
scroll to position [274, 0]
type input "55"
type input "490"
type input "552"
type input "0"
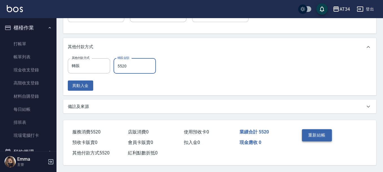
type input "5520"
click at [314, 132] on button "重新結帳" at bounding box center [317, 135] width 30 height 12
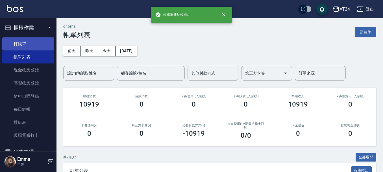
click at [38, 46] on link "打帳單" at bounding box center [28, 43] width 52 height 13
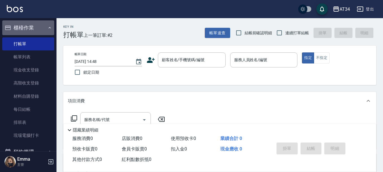
click at [43, 27] on button "櫃檯作業" at bounding box center [28, 27] width 52 height 15
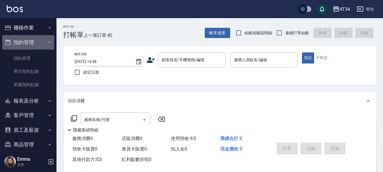
click at [39, 43] on button "預約管理" at bounding box center [28, 42] width 52 height 15
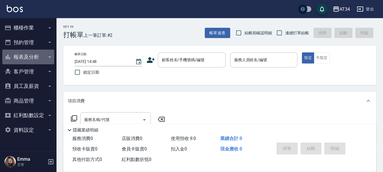
click at [34, 56] on button "報表及分析" at bounding box center [28, 56] width 52 height 15
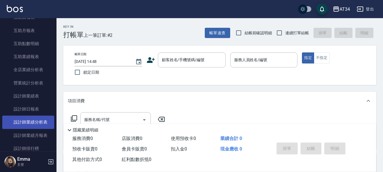
scroll to position [85, 0]
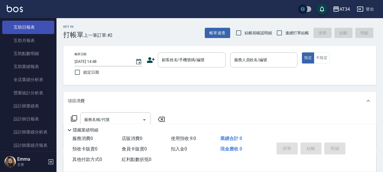
click at [34, 23] on link "互助日報表" at bounding box center [28, 27] width 52 height 13
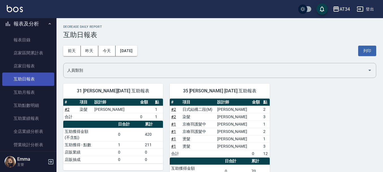
scroll to position [28, 0]
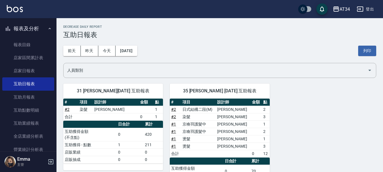
click at [38, 27] on button "報表及分析" at bounding box center [28, 28] width 52 height 15
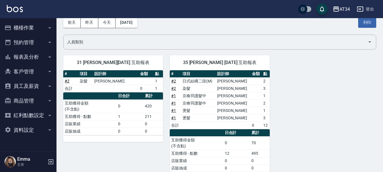
click at [35, 66] on button "客戶管理" at bounding box center [28, 71] width 52 height 15
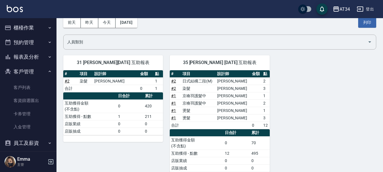
click at [38, 55] on button "報表及分析" at bounding box center [28, 56] width 52 height 15
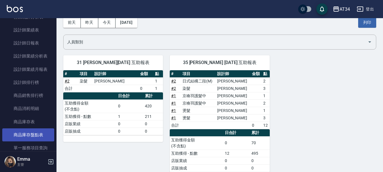
scroll to position [141, 0]
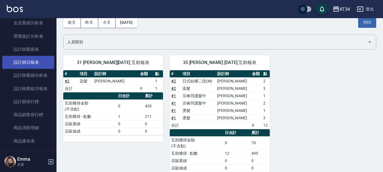
click at [34, 64] on link "設計師日報表" at bounding box center [28, 62] width 52 height 13
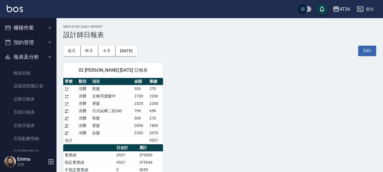
click at [25, 27] on button "櫃檯作業" at bounding box center [28, 27] width 52 height 15
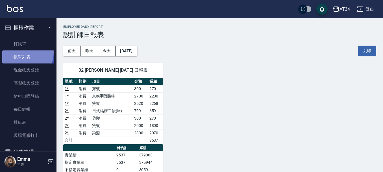
click at [22, 52] on link "帳單列表" at bounding box center [28, 56] width 52 height 13
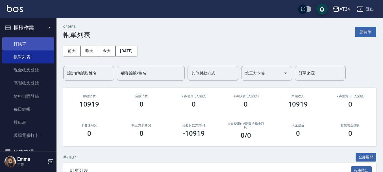
click at [30, 43] on link "打帳單" at bounding box center [28, 43] width 52 height 13
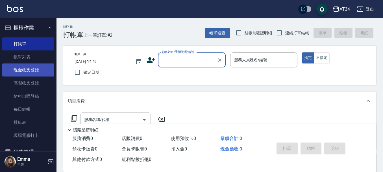
click at [30, 64] on link "現金收支登錄" at bounding box center [28, 69] width 52 height 13
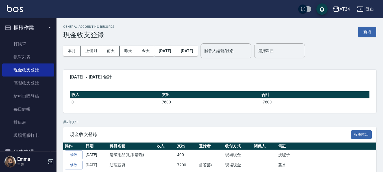
click at [38, 27] on button "櫃檯作業" at bounding box center [28, 27] width 52 height 15
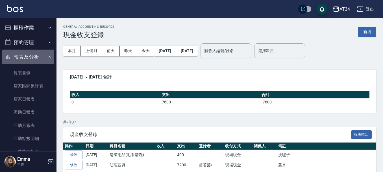
click at [41, 52] on button "報表及分析" at bounding box center [28, 56] width 52 height 15
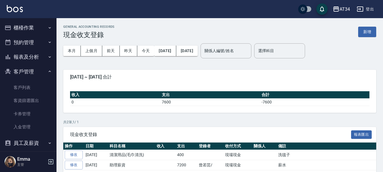
click at [41, 42] on button "預約管理" at bounding box center [28, 42] width 52 height 15
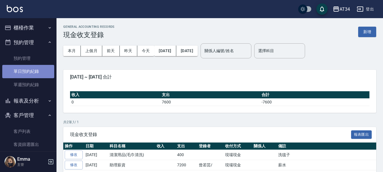
click at [40, 71] on link "單日預約紀錄" at bounding box center [28, 71] width 52 height 13
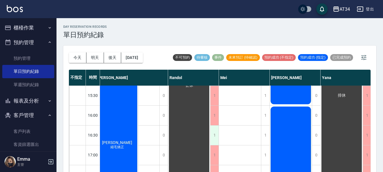
scroll to position [170, 233]
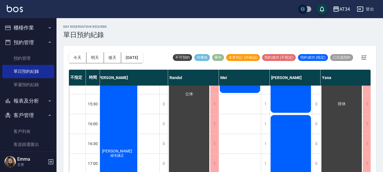
click at [30, 25] on button "櫃檯作業" at bounding box center [28, 27] width 52 height 15
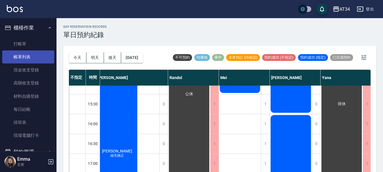
click at [31, 59] on link "帳單列表" at bounding box center [28, 56] width 52 height 13
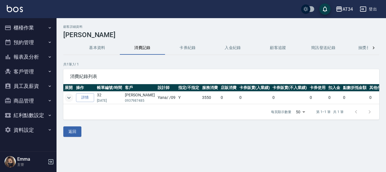
click at [68, 96] on icon "expand row" at bounding box center [69, 97] width 7 height 7
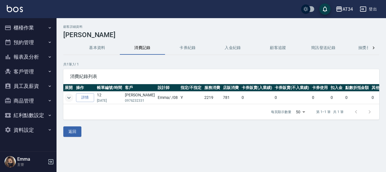
click at [68, 97] on icon "expand row" at bounding box center [68, 97] width 3 height 2
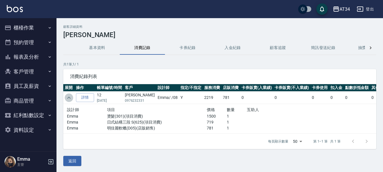
click at [68, 97] on icon "expand row" at bounding box center [68, 97] width 3 height 2
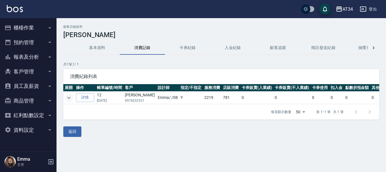
click at [68, 97] on icon "expand row" at bounding box center [68, 97] width 3 height 2
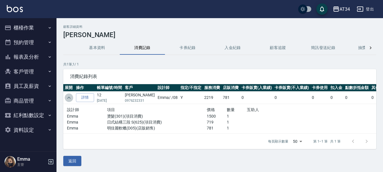
click at [68, 97] on icon "expand row" at bounding box center [68, 97] width 3 height 2
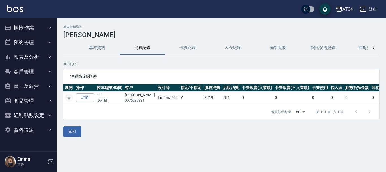
click at [178, 73] on div "消費紀錄列表" at bounding box center [221, 76] width 316 height 15
